Goal: Task Accomplishment & Management: Manage account settings

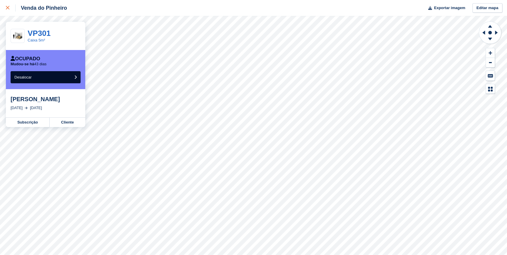
click at [6, 8] on icon at bounding box center [8, 8] width 4 height 4
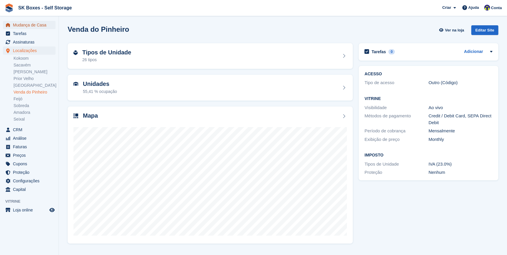
click at [26, 23] on span "Mudança de Casa" at bounding box center [30, 25] width 35 height 8
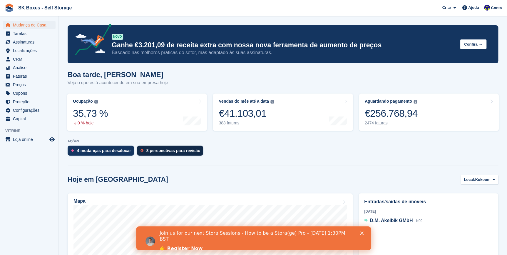
click at [152, 153] on div "8 perspectivas para revisão" at bounding box center [170, 150] width 66 height 10
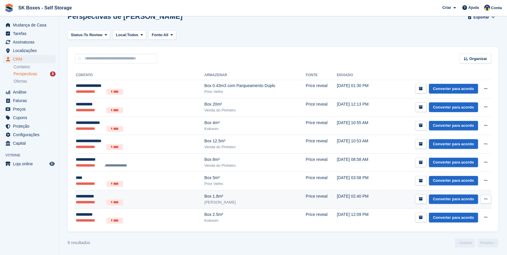
scroll to position [14, 0]
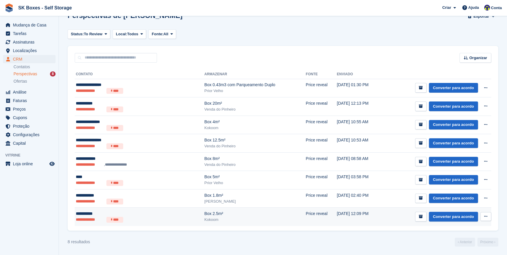
click at [76, 215] on div "**********" at bounding box center [121, 213] width 90 height 6
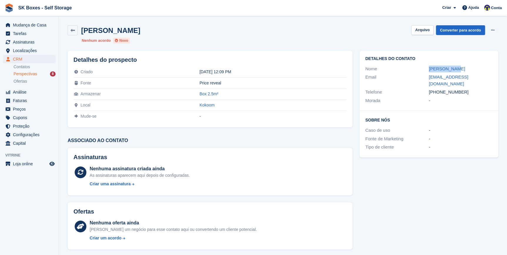
drag, startPoint x: 454, startPoint y: 71, endPoint x: 427, endPoint y: 71, distance: 27.3
click at [427, 71] on div "Nome Susana Reis" at bounding box center [428, 69] width 127 height 9
copy div "Susana Reis"
drag, startPoint x: 438, startPoint y: 85, endPoint x: 460, endPoint y: 87, distance: 21.8
click at [460, 89] on div "+351911867633" at bounding box center [460, 92] width 63 height 7
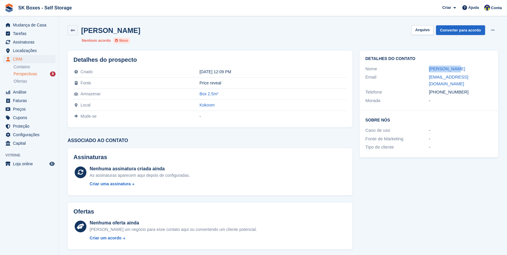
copy div "911867633"
drag, startPoint x: 425, startPoint y: 78, endPoint x: 489, endPoint y: 76, distance: 63.8
click at [489, 76] on div "Email susana.carvalho09@gmail.com" at bounding box center [428, 80] width 127 height 15
copy div "susana.carvalho09@gmail.com"
drag, startPoint x: 440, startPoint y: 85, endPoint x: 464, endPoint y: 85, distance: 24.7
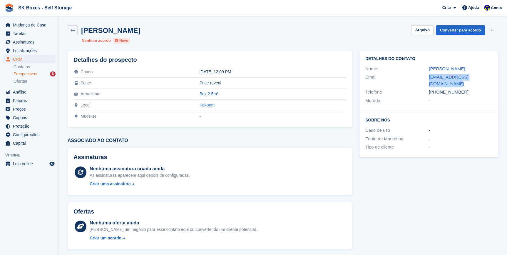
click at [464, 89] on div "+351911867633" at bounding box center [460, 92] width 63 height 7
drag, startPoint x: 464, startPoint y: 85, endPoint x: 439, endPoint y: 85, distance: 25.0
click at [439, 89] on div "+351911867633" at bounding box center [460, 92] width 63 height 7
drag, startPoint x: 439, startPoint y: 85, endPoint x: 465, endPoint y: 87, distance: 25.9
click at [465, 89] on div "+351911867633" at bounding box center [460, 92] width 63 height 7
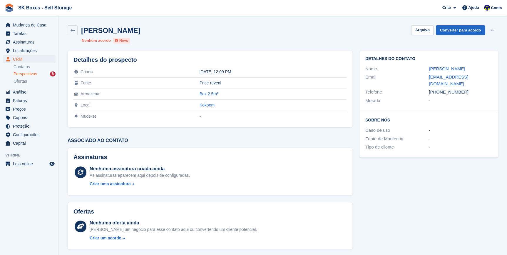
copy div "911867633"
click at [425, 29] on button "Arquivo" at bounding box center [422, 30] width 22 height 10
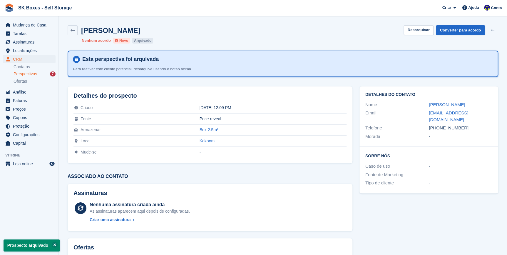
click at [85, 29] on h2 "Susana Reis" at bounding box center [110, 30] width 59 height 8
click at [71, 28] on icon at bounding box center [73, 30] width 4 height 4
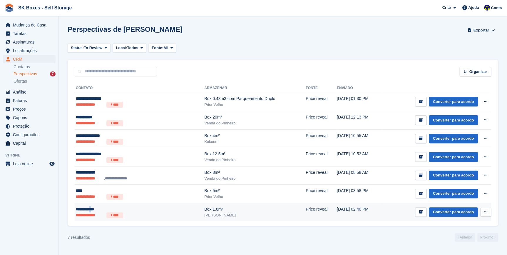
click at [94, 207] on div "**********" at bounding box center [121, 209] width 90 height 6
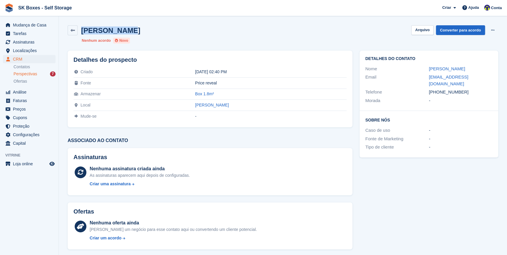
drag, startPoint x: 80, startPoint y: 28, endPoint x: 126, endPoint y: 32, distance: 45.7
click at [126, 32] on div "Otavio Braga Arquivo Converter para acordo Excluir cliente potencial" at bounding box center [283, 30] width 430 height 10
copy h2 "Otavio Braga"
drag, startPoint x: 426, startPoint y: 76, endPoint x: 485, endPoint y: 77, distance: 59.1
click at [485, 77] on div "Email ruffle.gliders.2h@icloud.com" at bounding box center [428, 80] width 127 height 15
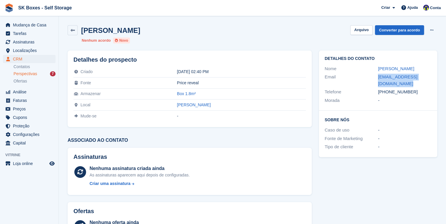
copy div "ruffle.gliders.2h@icloud.com"
drag, startPoint x: 368, startPoint y: 28, endPoint x: 299, endPoint y: 67, distance: 78.7
click at [368, 28] on button "Arquivo" at bounding box center [361, 30] width 22 height 10
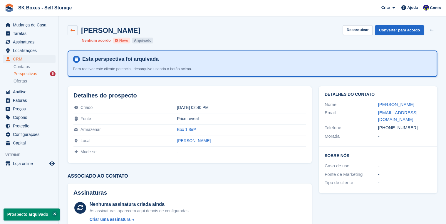
click at [74, 28] on icon at bounding box center [73, 30] width 4 height 4
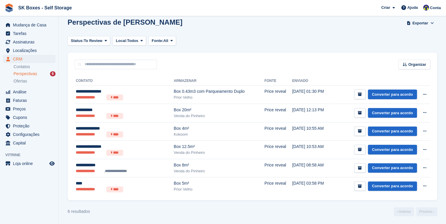
scroll to position [7, 0]
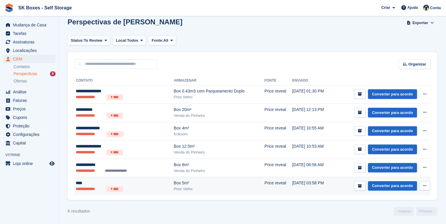
click at [79, 184] on div "****" at bounding box center [114, 183] width 76 height 6
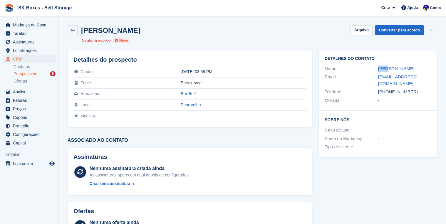
drag, startPoint x: 377, startPoint y: 67, endPoint x: 386, endPoint y: 67, distance: 9.4
click at [386, 67] on div "Nome [PERSON_NAME]" at bounding box center [378, 69] width 107 height 9
copy div "[PERSON_NAME]"
drag, startPoint x: 377, startPoint y: 76, endPoint x: 429, endPoint y: 79, distance: 51.8
click at [429, 79] on div "Email [EMAIL_ADDRESS][DOMAIN_NAME]" at bounding box center [378, 80] width 107 height 15
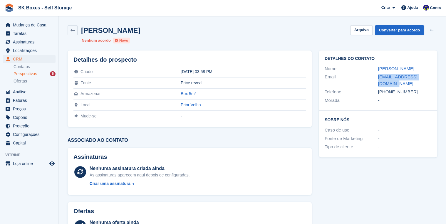
copy div "[EMAIL_ADDRESS][DOMAIN_NAME]"
click at [385, 76] on link "[EMAIL_ADDRESS][DOMAIN_NAME]" at bounding box center [397, 80] width 39 height 12
